Goal: Navigation & Orientation: Find specific page/section

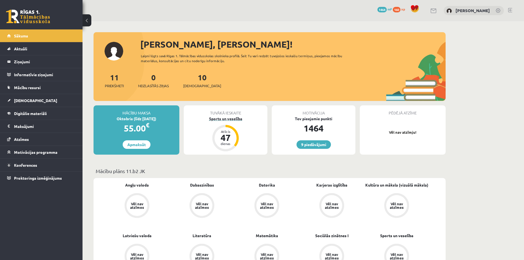
click at [222, 117] on div "Sports un veselība" at bounding box center [226, 119] width 84 height 6
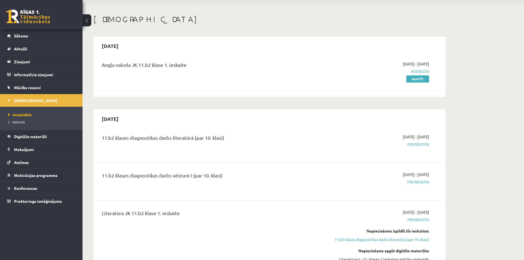
scroll to position [28, 0]
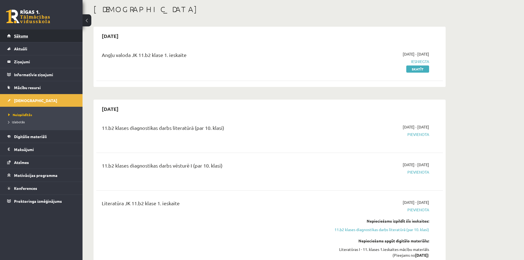
click at [41, 37] on link "Sākums" at bounding box center [41, 35] width 69 height 13
